Goal: Information Seeking & Learning: Learn about a topic

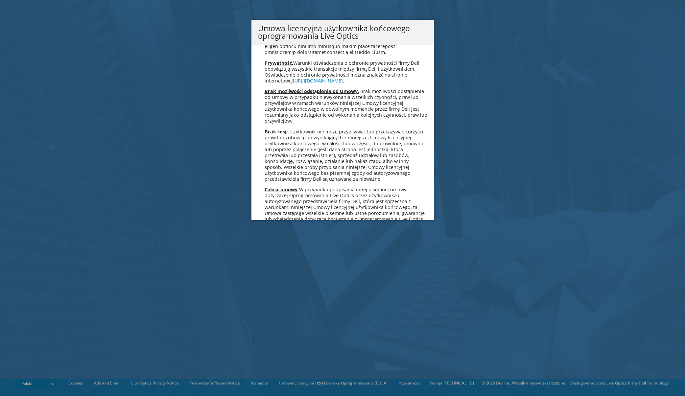
scroll to position [3056, 0]
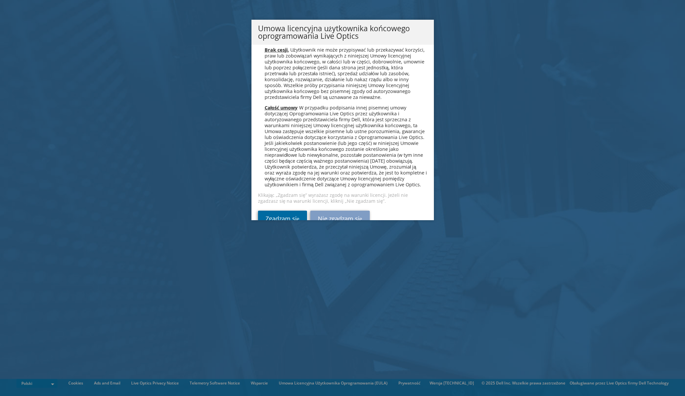
click at [278, 211] on link "Zgadzam się" at bounding box center [282, 219] width 49 height 16
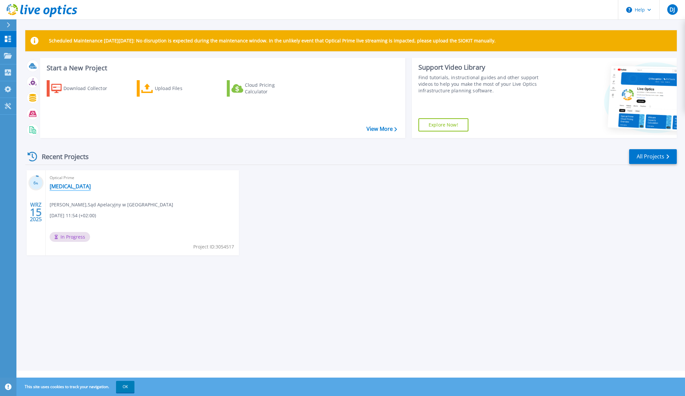
click at [59, 186] on link "[MEDICAL_DATA]" at bounding box center [70, 186] width 41 height 7
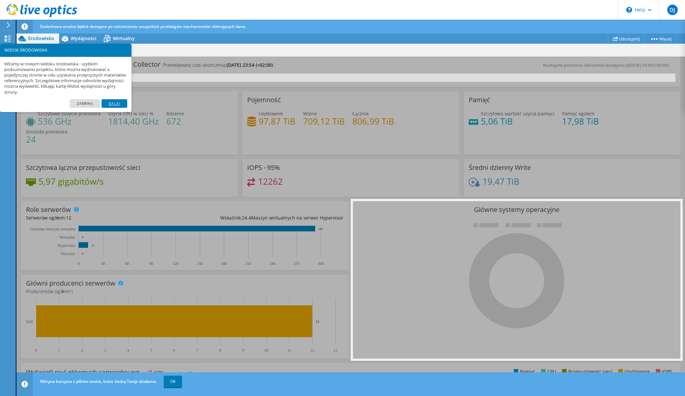
click at [115, 104] on link "Dalej" at bounding box center [115, 103] width 26 height 9
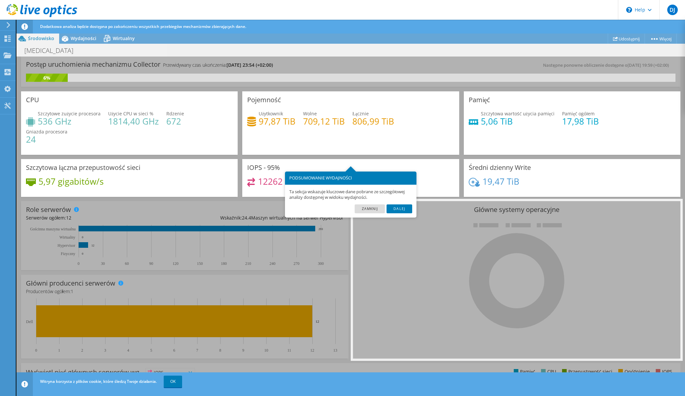
scroll to position [33, 0]
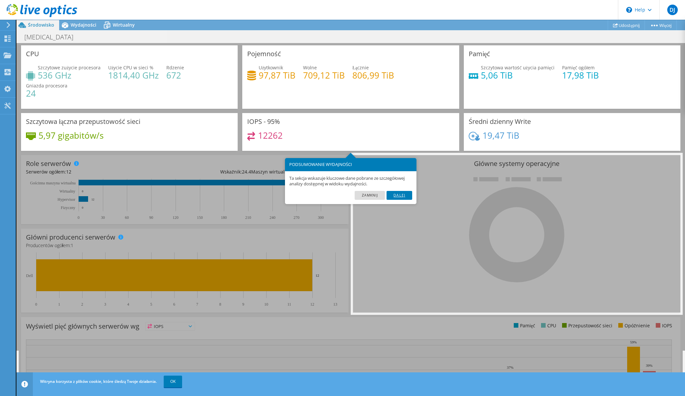
click at [401, 196] on link "Dalej" at bounding box center [400, 195] width 26 height 9
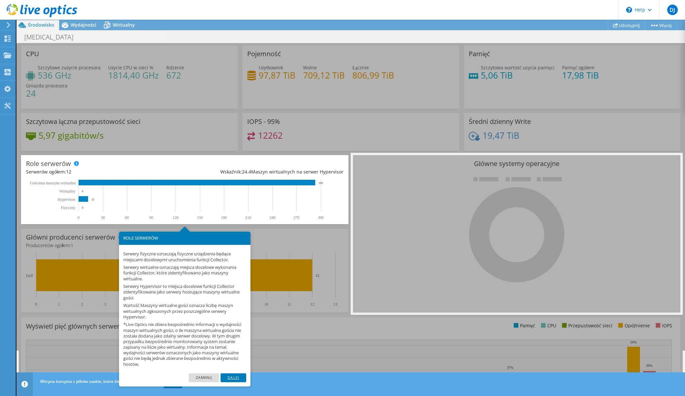
click at [232, 377] on link "Dalej" at bounding box center [234, 378] width 26 height 9
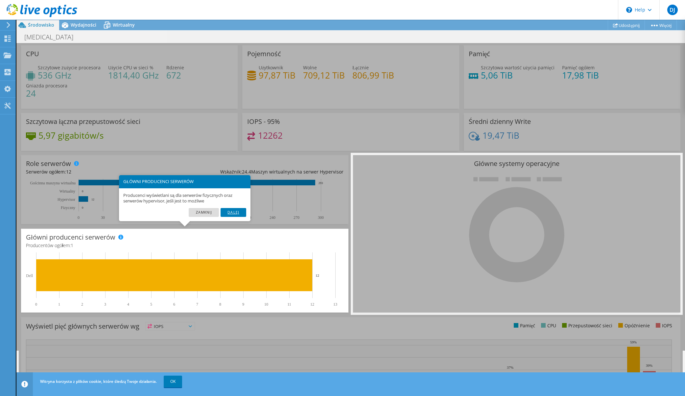
click at [231, 212] on link "Dalej" at bounding box center [234, 212] width 26 height 9
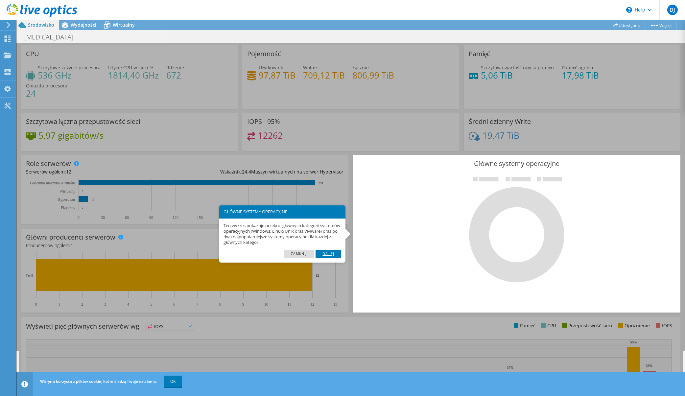
click at [332, 253] on link "Dalej" at bounding box center [329, 254] width 26 height 9
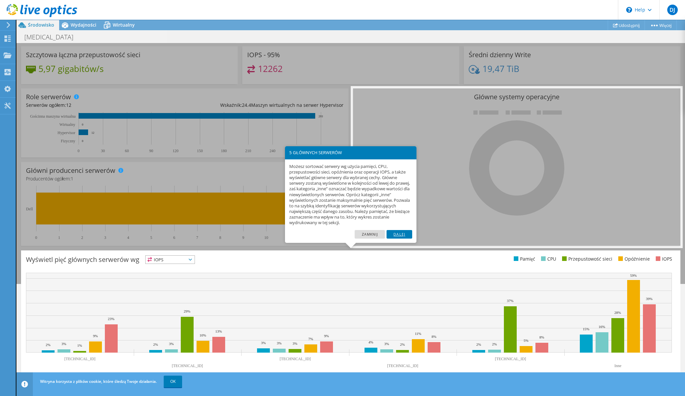
click at [402, 234] on link "Dalej" at bounding box center [400, 234] width 26 height 9
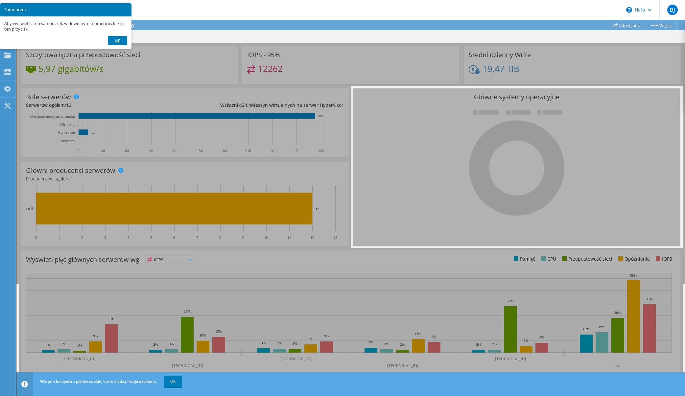
click at [117, 40] on link "OK" at bounding box center [117, 40] width 19 height 9
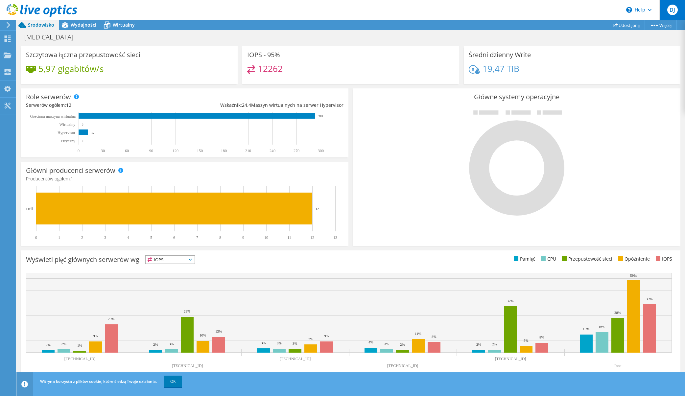
click at [672, 7] on span "DJ" at bounding box center [673, 10] width 11 height 11
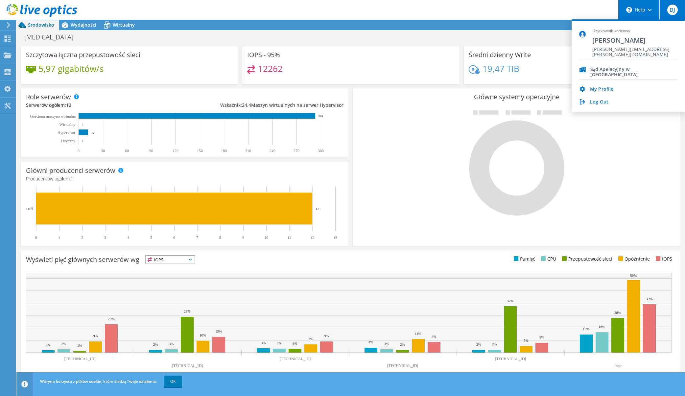
click at [652, 11] on div "\n Help" at bounding box center [638, 10] width 41 height 20
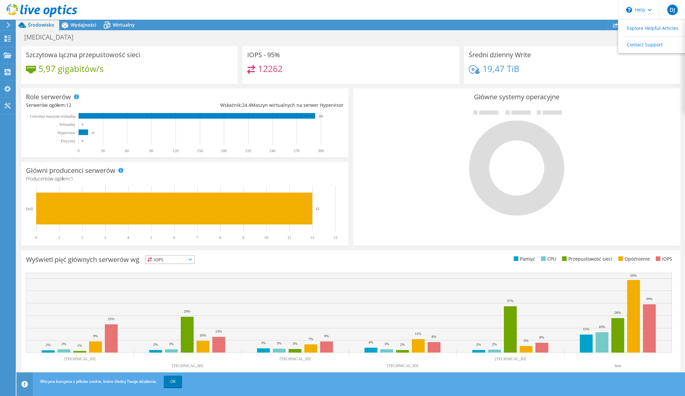
click at [112, 8] on header "DJ Użytkownik końcowy Dariusz Juranek dariusz.juranek@katowice.sa.gov.pl Sąd Ap…" at bounding box center [342, 10] width 685 height 20
click at [173, 382] on link "OK" at bounding box center [173, 382] width 18 height 12
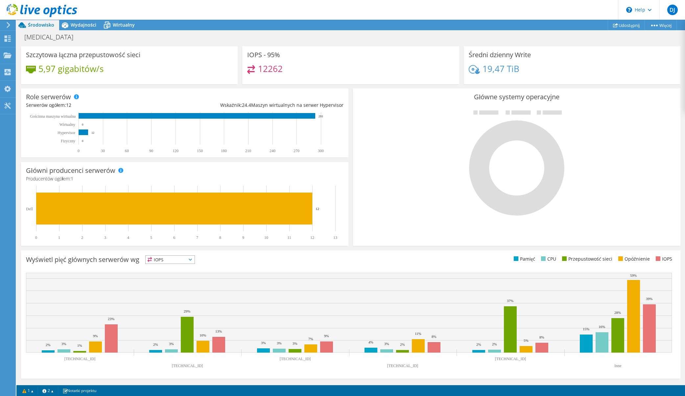
click at [179, 257] on span "IOPS" at bounding box center [170, 260] width 49 height 8
click at [165, 277] on li "Pamięć" at bounding box center [170, 277] width 49 height 9
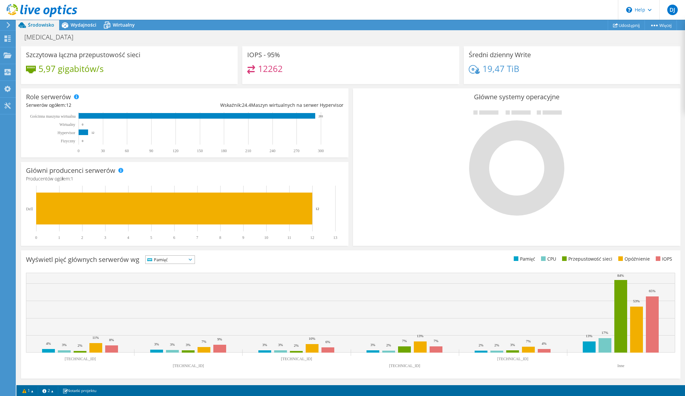
click at [168, 260] on span "Pamięć" at bounding box center [166, 260] width 41 height 8
click at [165, 286] on li "CPU" at bounding box center [170, 286] width 49 height 9
click at [162, 260] on span "CPU" at bounding box center [166, 260] width 41 height 8
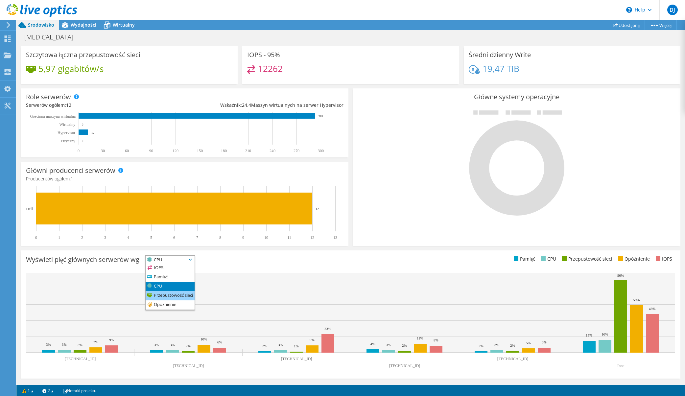
click at [161, 294] on li "Przepustowość sieci" at bounding box center [170, 295] width 49 height 9
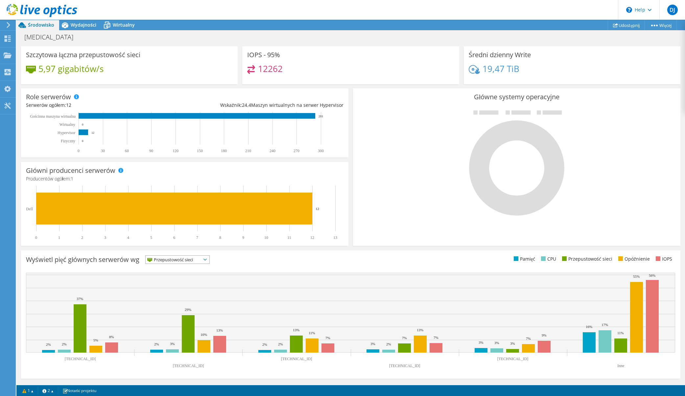
click at [168, 260] on span "Przepustowość sieci" at bounding box center [174, 260] width 56 height 8
click at [163, 276] on li "Pamięć" at bounding box center [178, 277] width 64 height 9
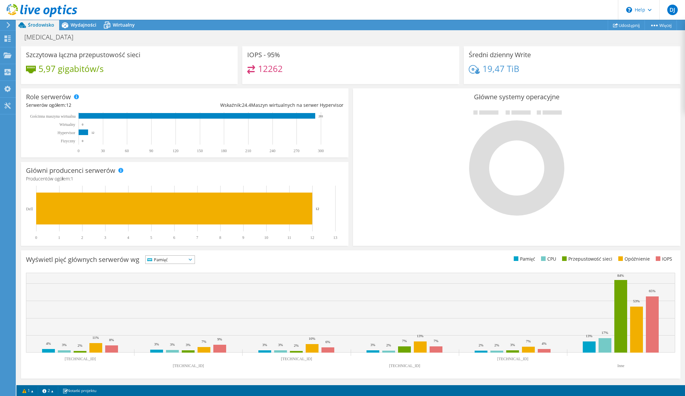
click at [164, 260] on span "Pamięć" at bounding box center [166, 260] width 41 height 8
click at [161, 278] on li "Pamięć" at bounding box center [170, 277] width 49 height 9
click at [83, 24] on span "Wydajności" at bounding box center [84, 25] width 26 height 6
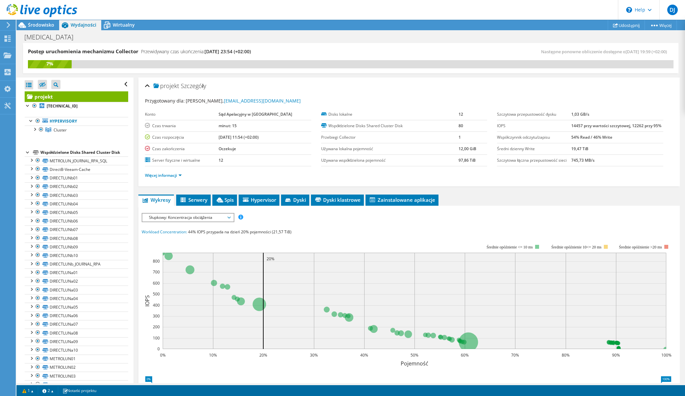
scroll to position [0, 0]
click at [198, 203] on span "Serwery" at bounding box center [194, 200] width 28 height 7
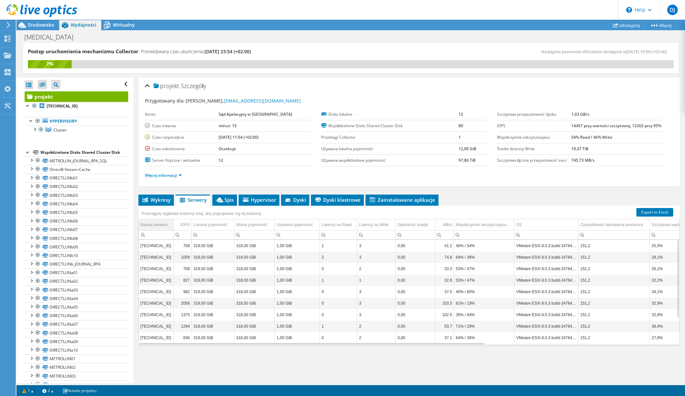
click at [158, 226] on div "Nazwa serwera" at bounding box center [153, 225] width 27 height 8
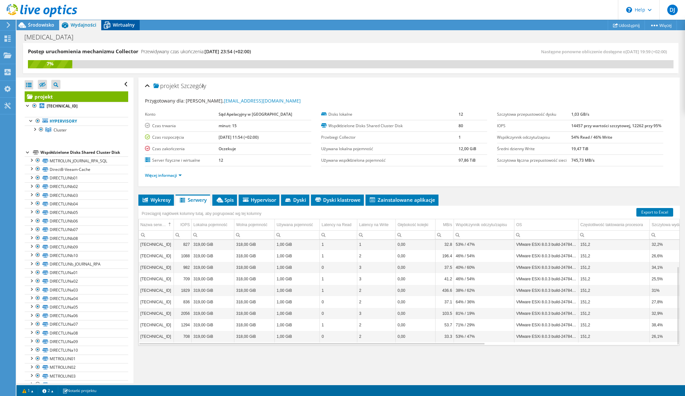
click at [121, 24] on span "Wirtualny" at bounding box center [124, 25] width 22 height 6
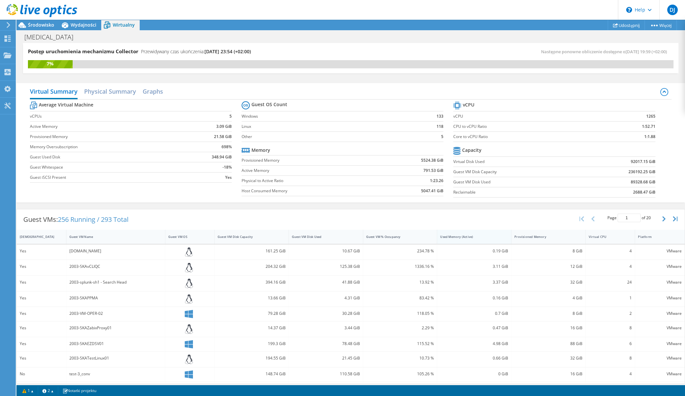
click at [465, 236] on div "Used Memory (Active)" at bounding box center [470, 237] width 60 height 4
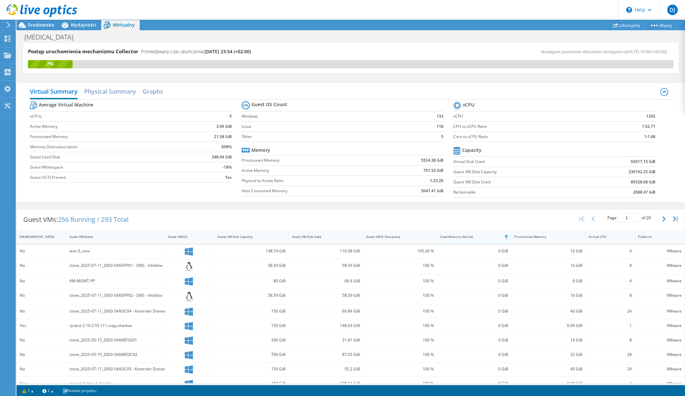
click at [465, 236] on div "Used Memory (Active)" at bounding box center [470, 237] width 60 height 4
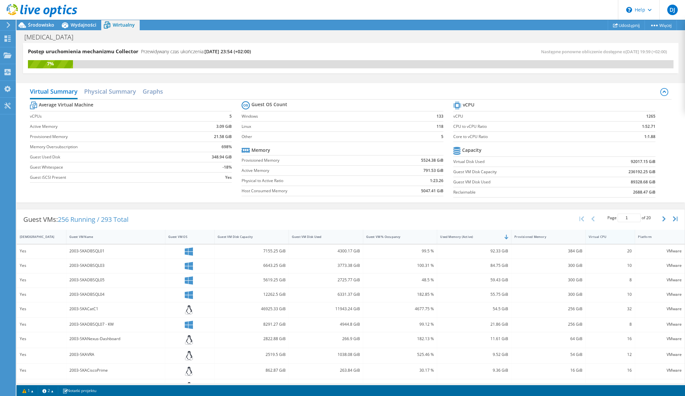
click at [612, 236] on div "Virtual CPU" at bounding box center [607, 237] width 36 height 4
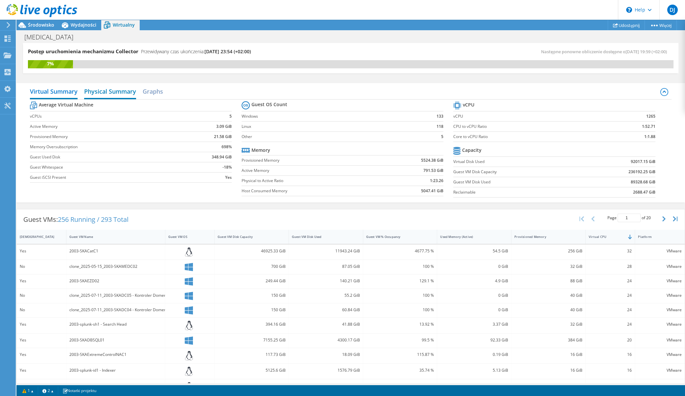
click at [102, 91] on h2 "Physical Summary" at bounding box center [110, 92] width 52 height 14
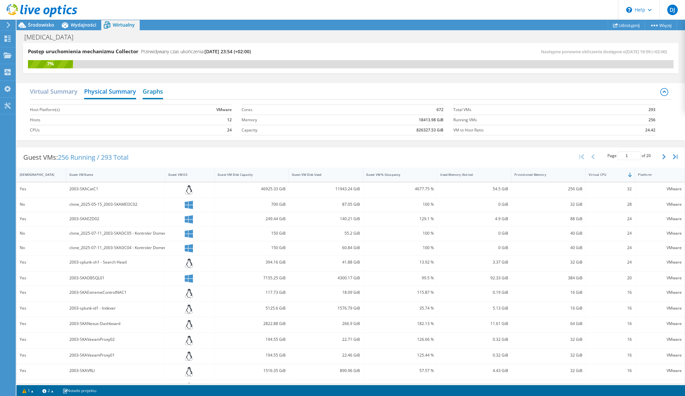
click at [155, 92] on h2 "Graphs" at bounding box center [153, 92] width 20 height 14
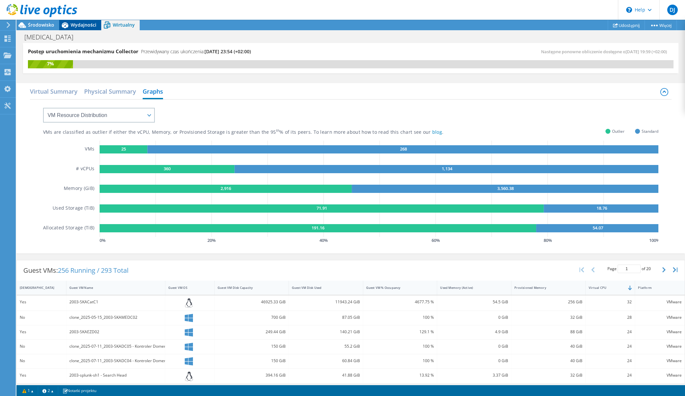
click at [81, 26] on span "Wydajności" at bounding box center [84, 25] width 26 height 6
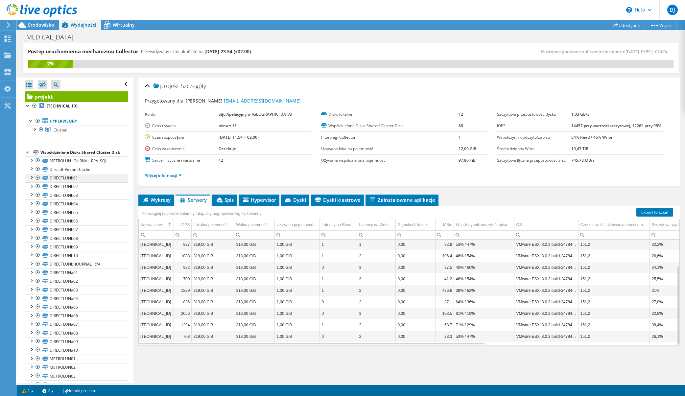
click at [32, 178] on div at bounding box center [31, 177] width 7 height 7
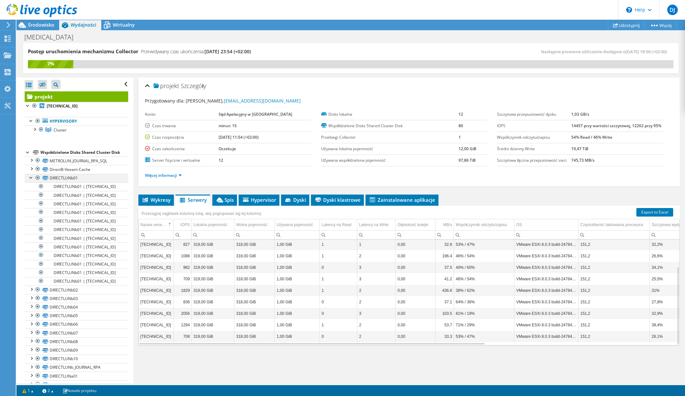
click at [30, 178] on div at bounding box center [31, 177] width 7 height 7
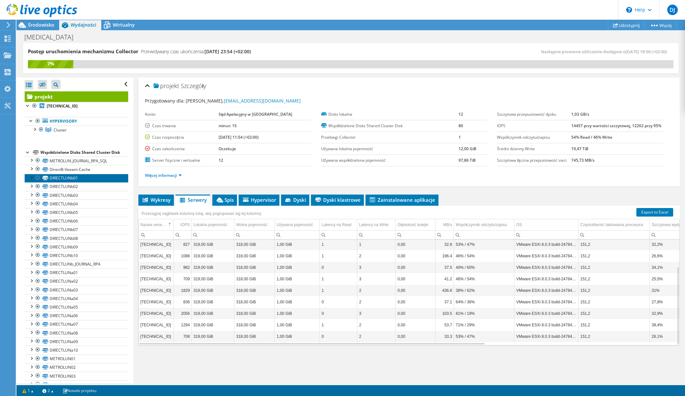
click at [91, 180] on link "DIRECTLUNb01" at bounding box center [77, 178] width 104 height 9
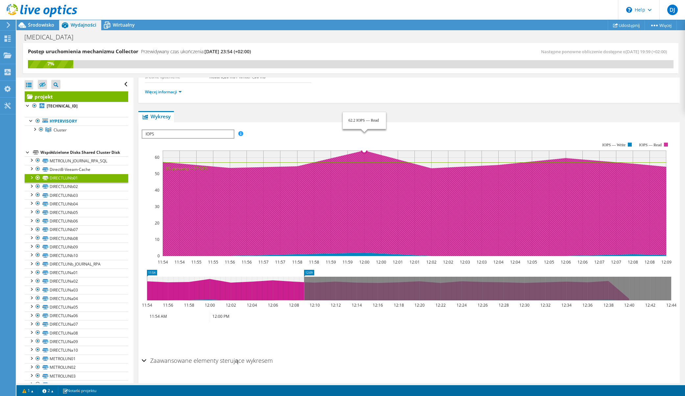
scroll to position [77, 0]
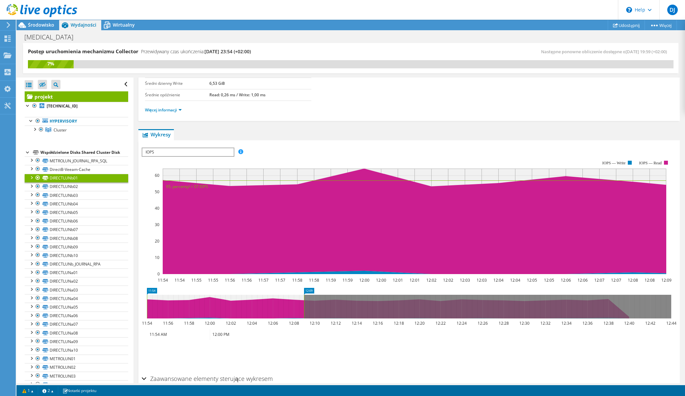
click at [200, 154] on span "IOPS" at bounding box center [187, 152] width 91 height 8
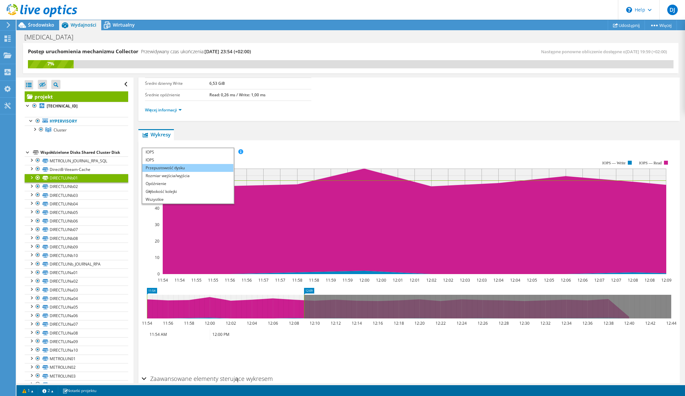
click at [184, 168] on li "Przepustowość dysku" at bounding box center [187, 168] width 91 height 8
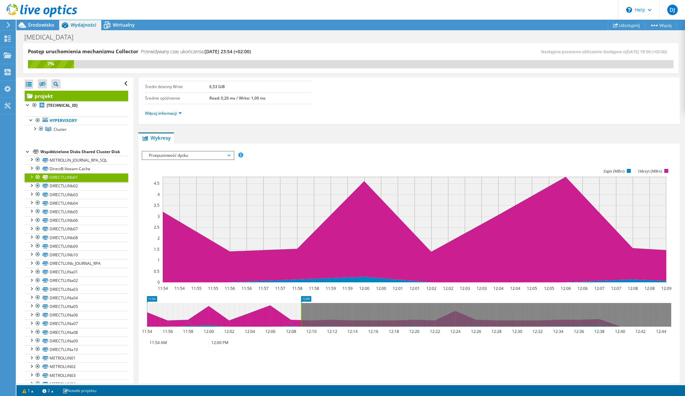
scroll to position [0, 0]
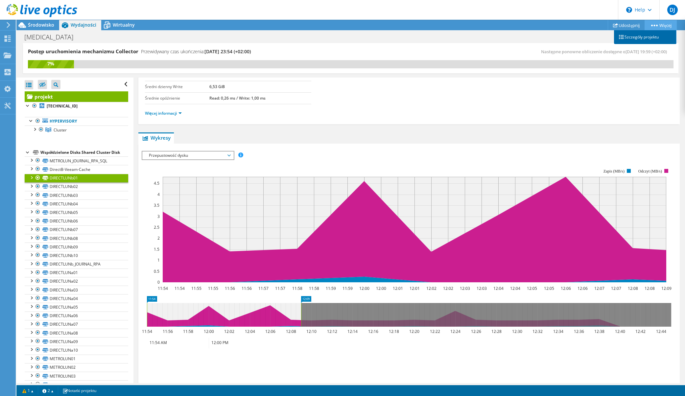
click at [639, 38] on link "Szczegóły projektu" at bounding box center [645, 37] width 62 height 14
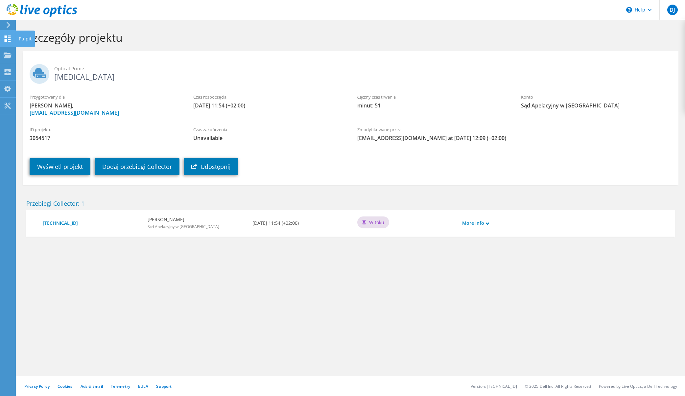
click at [7, 38] on use at bounding box center [8, 39] width 6 height 6
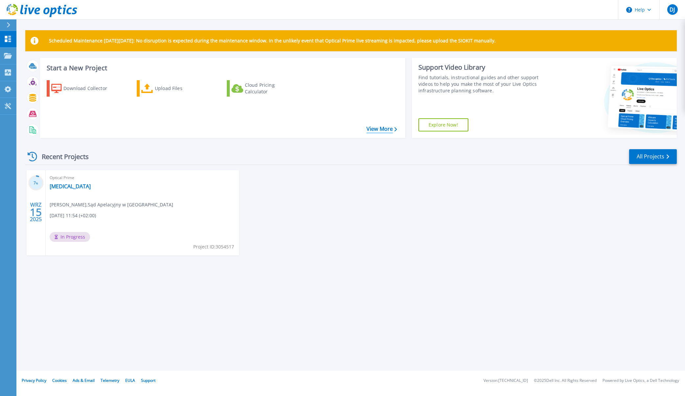
click at [372, 128] on link "View More" at bounding box center [382, 129] width 31 height 6
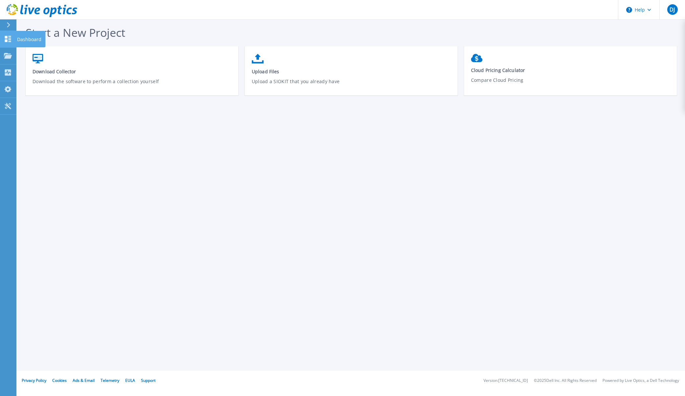
click at [29, 39] on p "Dashboard" at bounding box center [29, 39] width 24 height 17
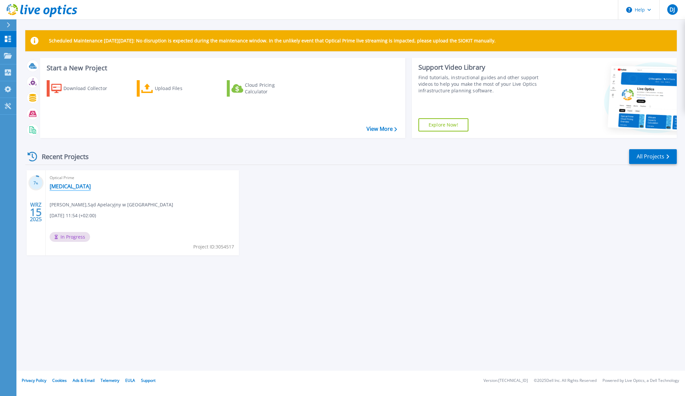
click at [59, 185] on link "[MEDICAL_DATA]" at bounding box center [70, 186] width 41 height 7
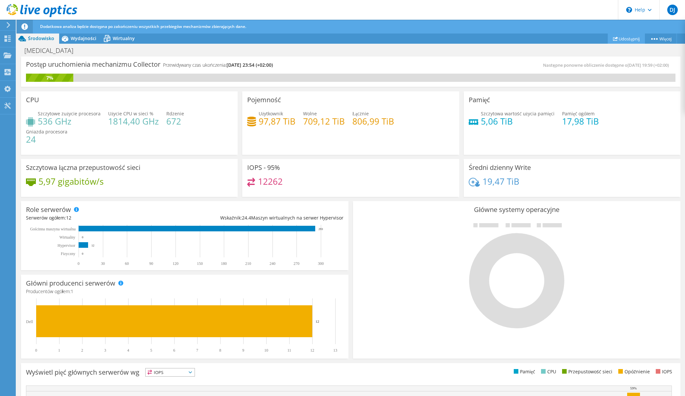
click at [622, 39] on link "Udostępnij" at bounding box center [626, 39] width 37 height 10
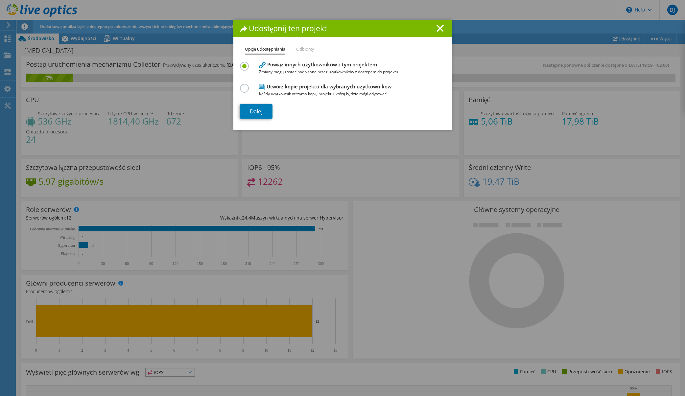
click at [302, 51] on li "Odbiorcy" at bounding box center [305, 49] width 18 height 8
click at [257, 112] on link "Dalej" at bounding box center [256, 111] width 33 height 14
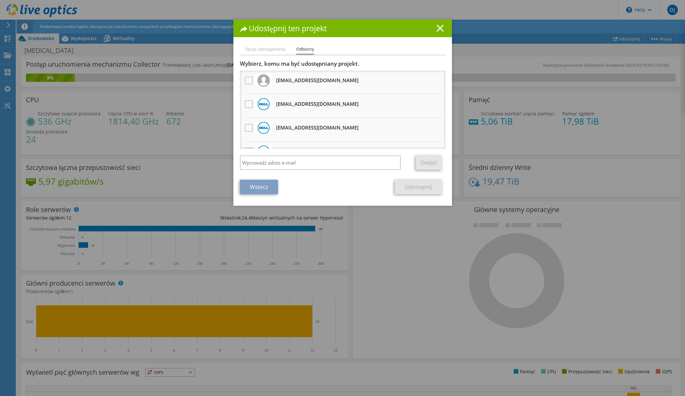
click at [440, 27] on line at bounding box center [440, 28] width 7 height 7
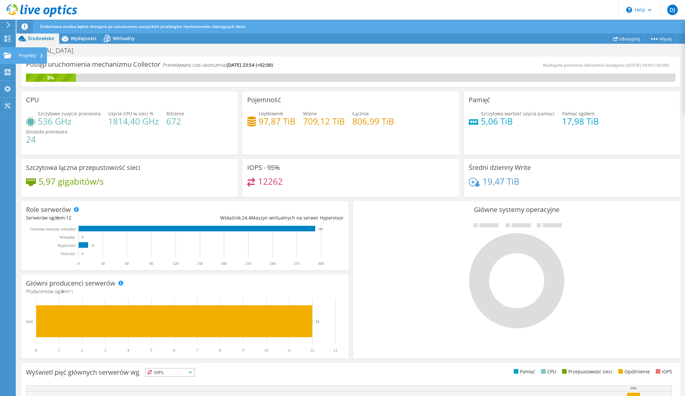
click at [35, 57] on div "Projekty" at bounding box center [31, 55] width 32 height 16
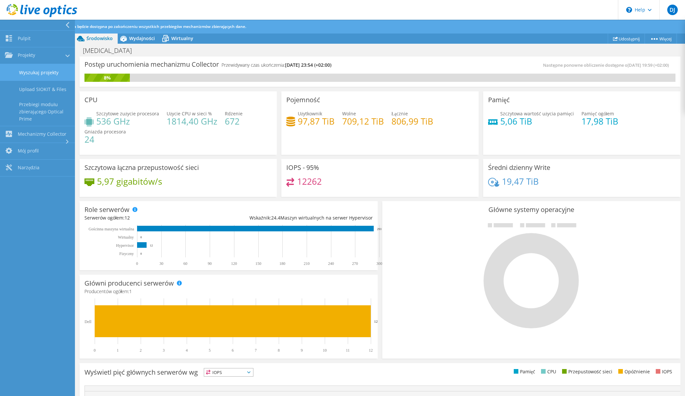
click at [35, 72] on link "Wyszukaj projekty" at bounding box center [37, 72] width 75 height 17
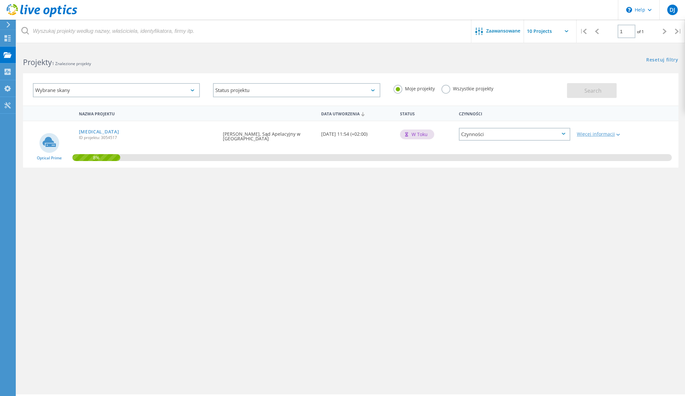
click at [605, 133] on div "Więcej informacji" at bounding box center [600, 134] width 46 height 5
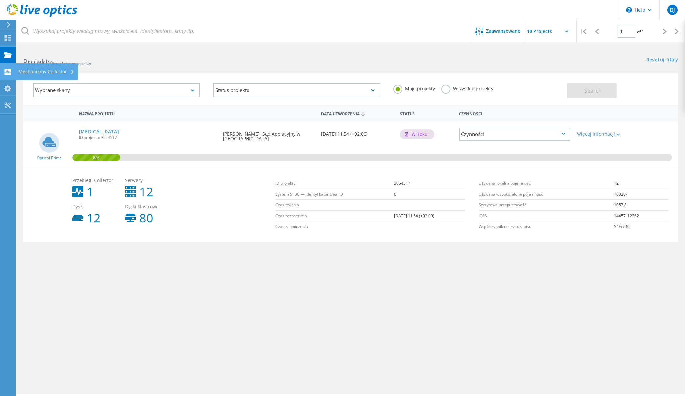
click at [45, 74] on div "Mechanizmy Collector" at bounding box center [46, 71] width 56 height 5
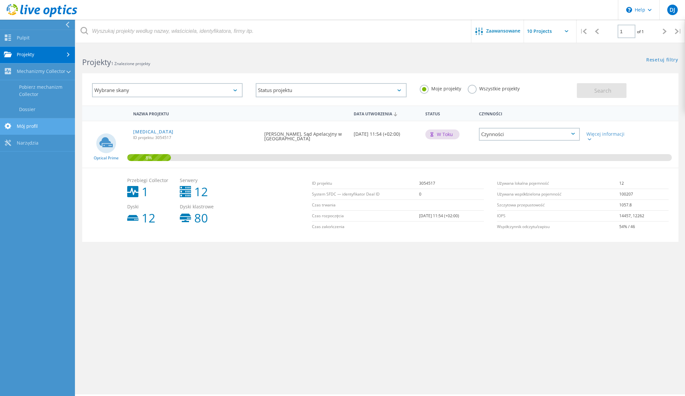
click at [30, 127] on link "Mój profil" at bounding box center [37, 126] width 75 height 17
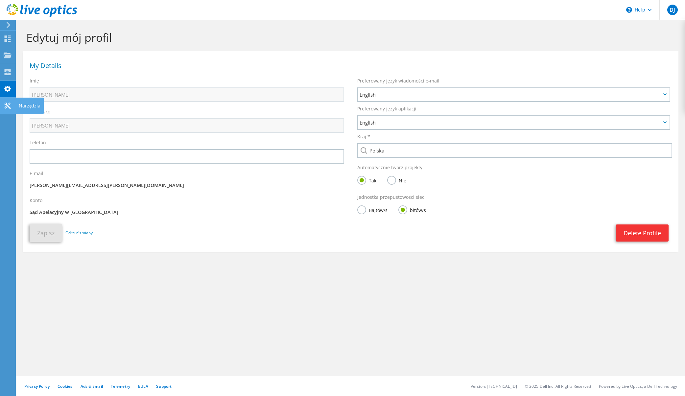
click at [8, 104] on icon at bounding box center [8, 106] width 8 height 6
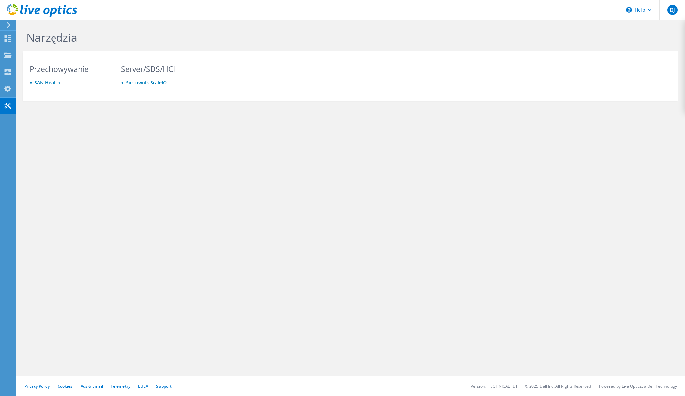
click at [45, 82] on link "SAN Health" at bounding box center [48, 83] width 26 height 6
